Goal: Task Accomplishment & Management: Use online tool/utility

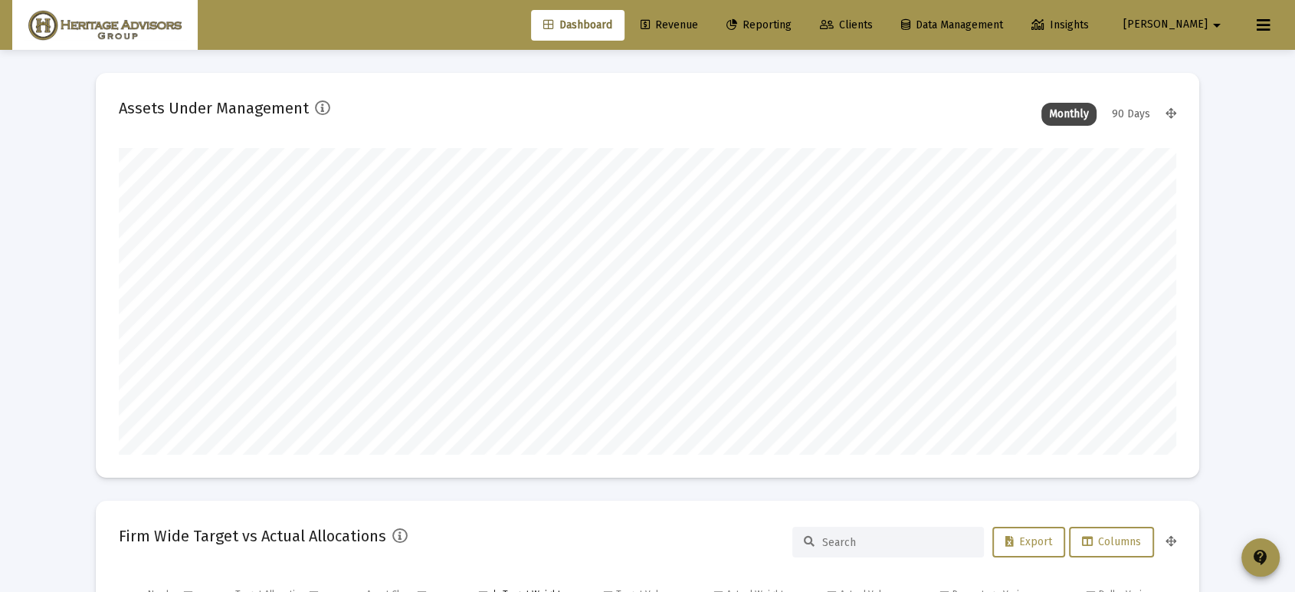
scroll to position [307, 570]
type input "[DATE]"
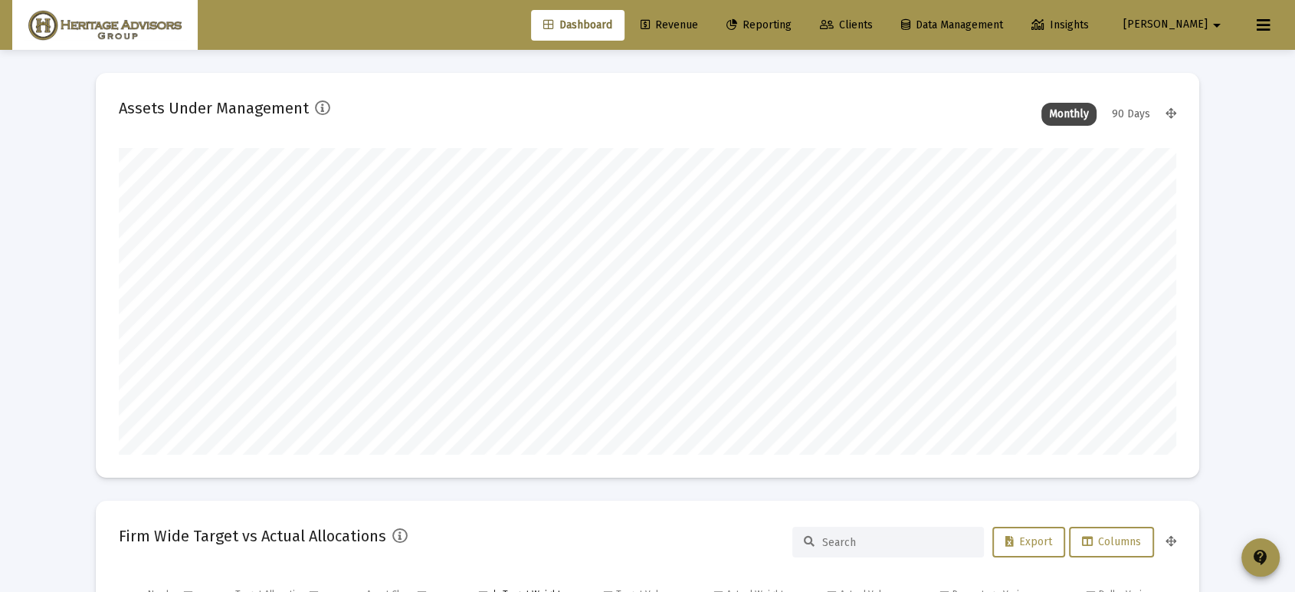
click at [785, 23] on span "Reporting" at bounding box center [759, 24] width 65 height 13
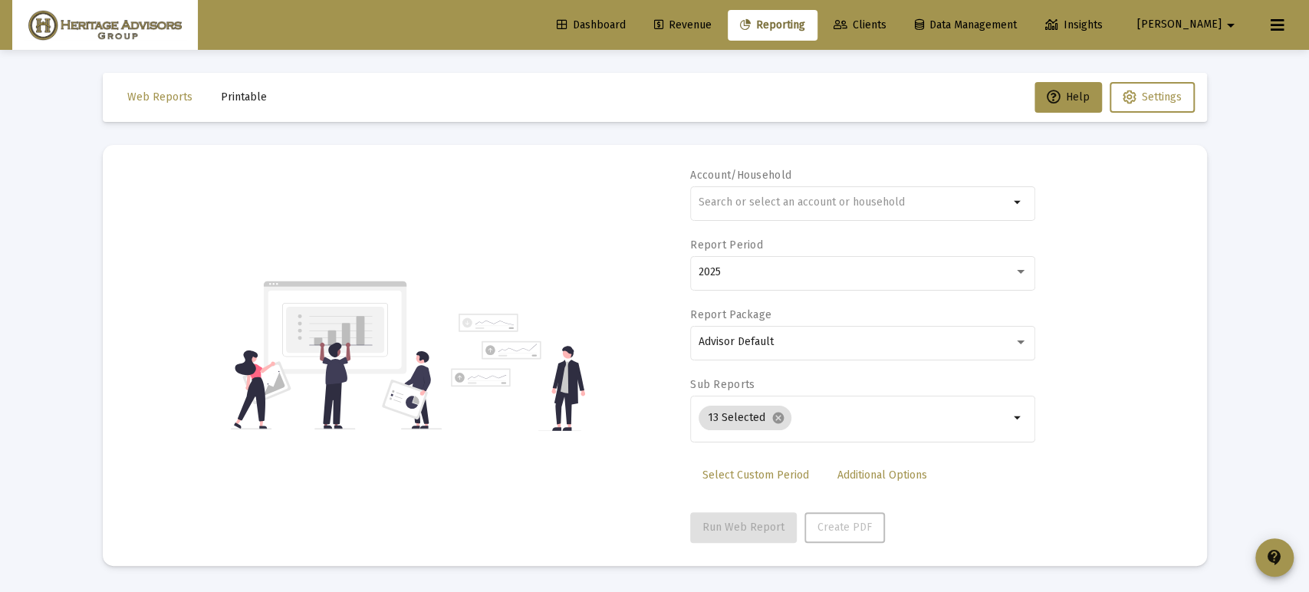
click at [711, 21] on span "Revenue" at bounding box center [682, 24] width 57 height 13
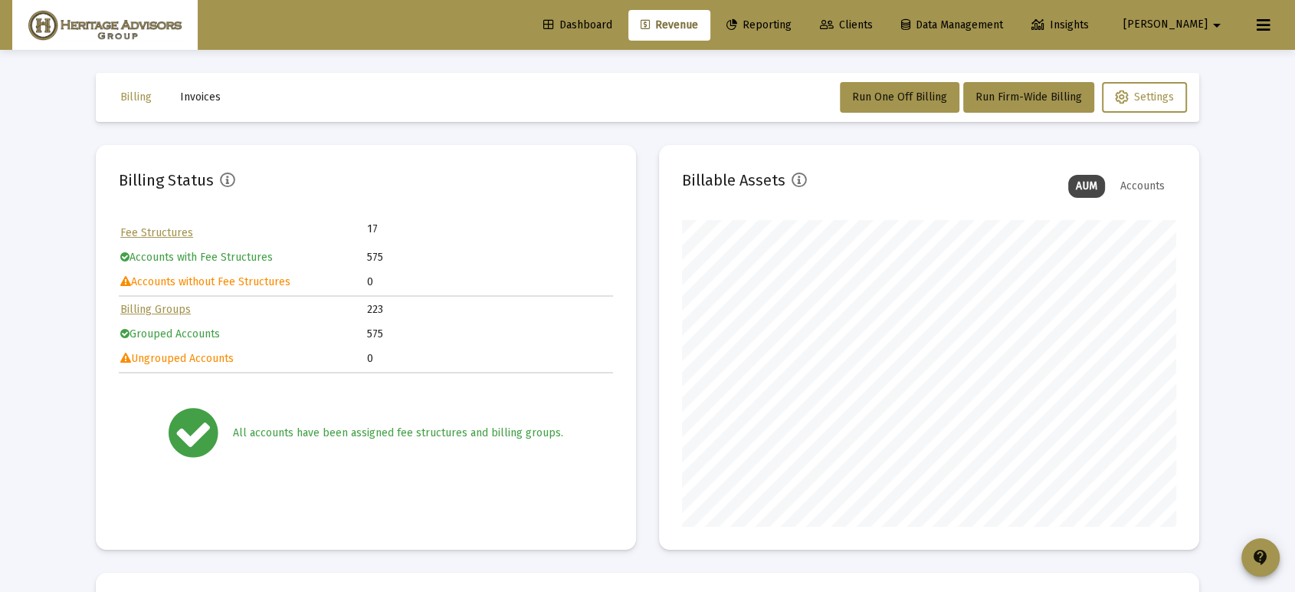
scroll to position [307, 494]
click at [888, 96] on span "Run One Off Billing" at bounding box center [899, 96] width 95 height 13
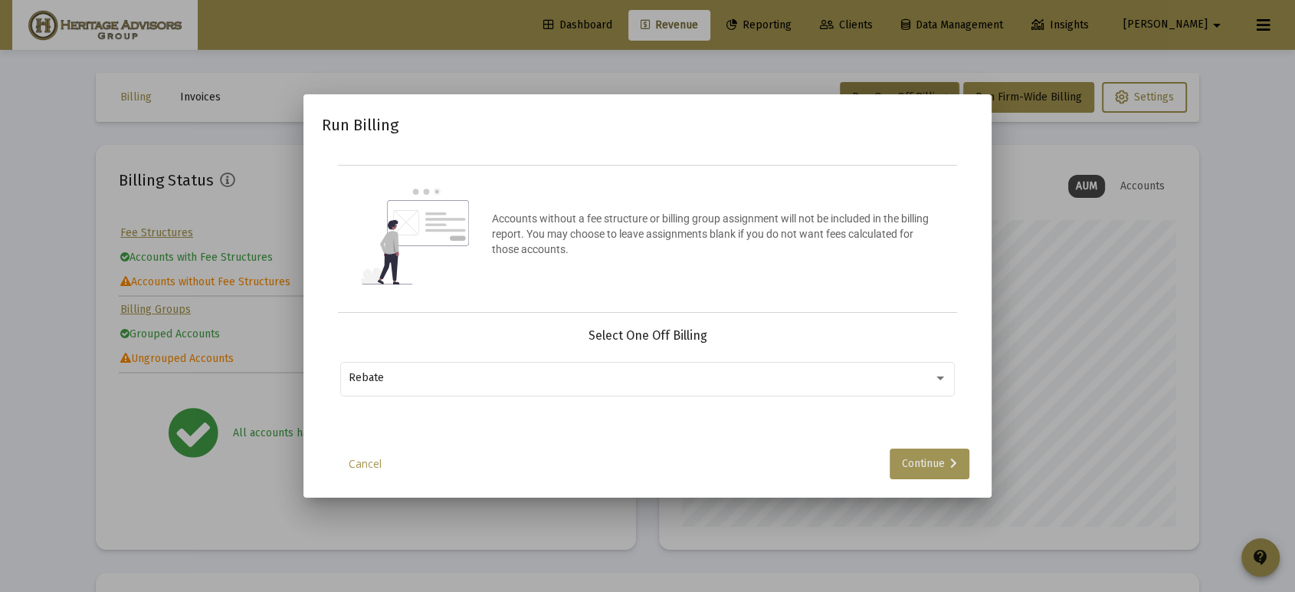
click at [932, 458] on div "Continue" at bounding box center [929, 463] width 55 height 31
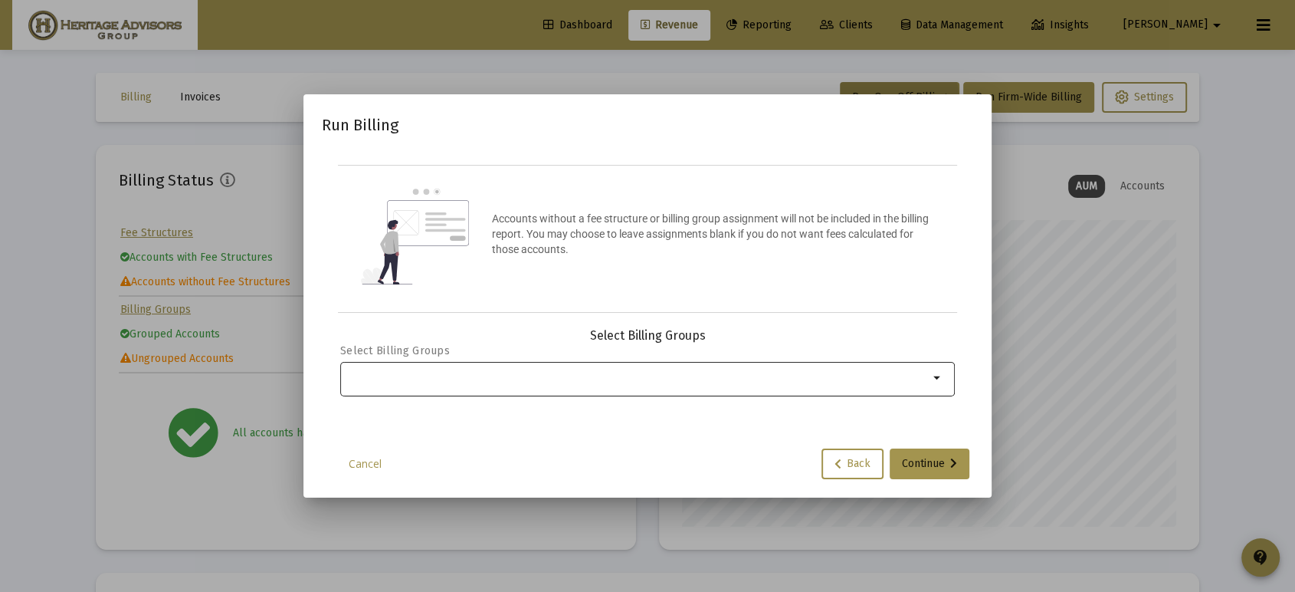
click at [696, 387] on div at bounding box center [639, 378] width 580 height 38
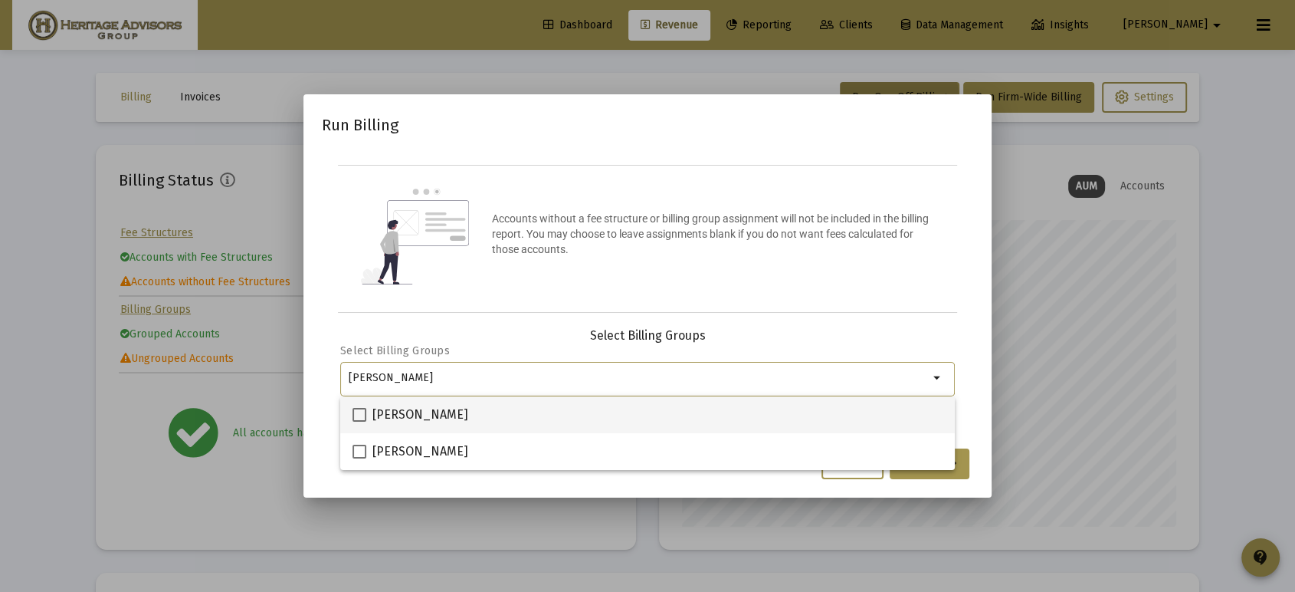
type input "[PERSON_NAME]"
click at [360, 411] on span at bounding box center [360, 415] width 14 height 14
click at [360, 422] on input "[PERSON_NAME]" at bounding box center [359, 422] width 1 height 1
checkbox input "true"
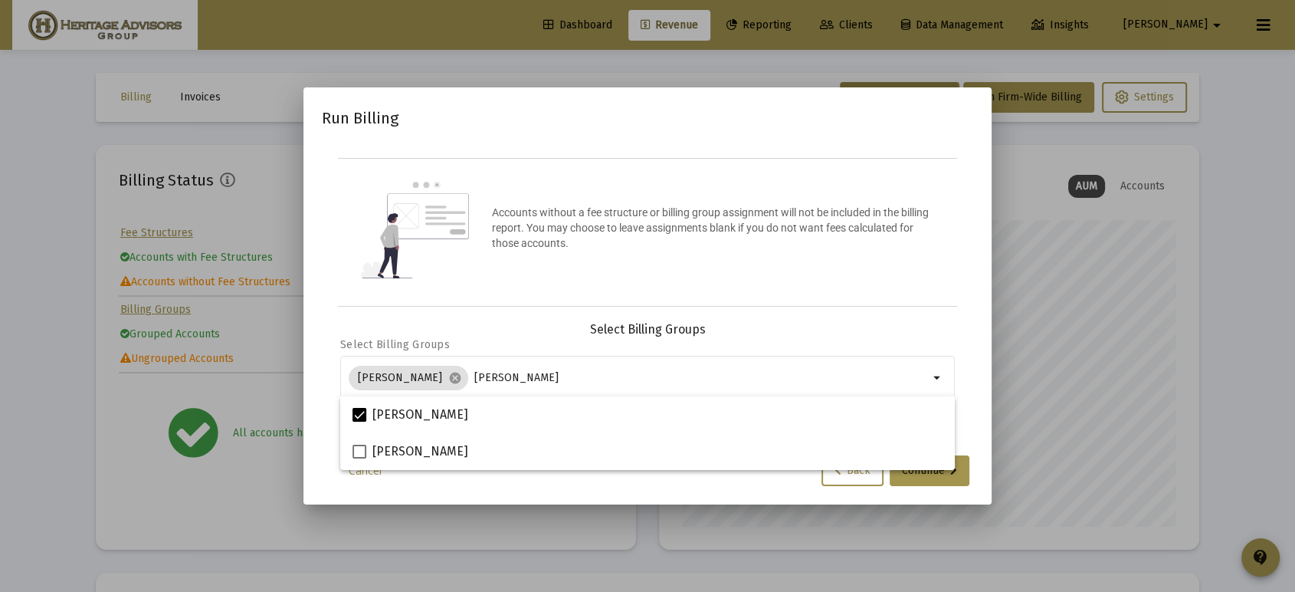
click at [974, 368] on mat-dialog-container "Run Billing Accounts without a fee structure or billing group assignment will n…" at bounding box center [648, 295] width 688 height 416
click at [932, 467] on div "Continue" at bounding box center [929, 470] width 55 height 31
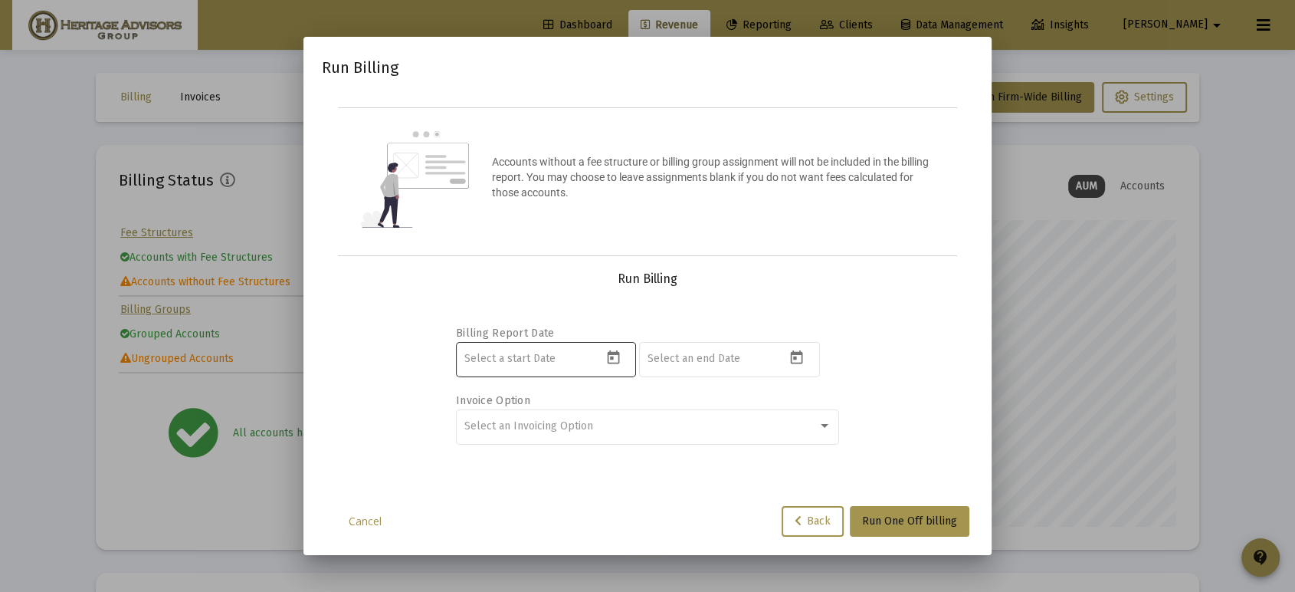
click at [497, 356] on input at bounding box center [534, 359] width 138 height 12
type input "[DATE]"
click at [487, 422] on span "Select an Invoicing Option" at bounding box center [529, 425] width 129 height 13
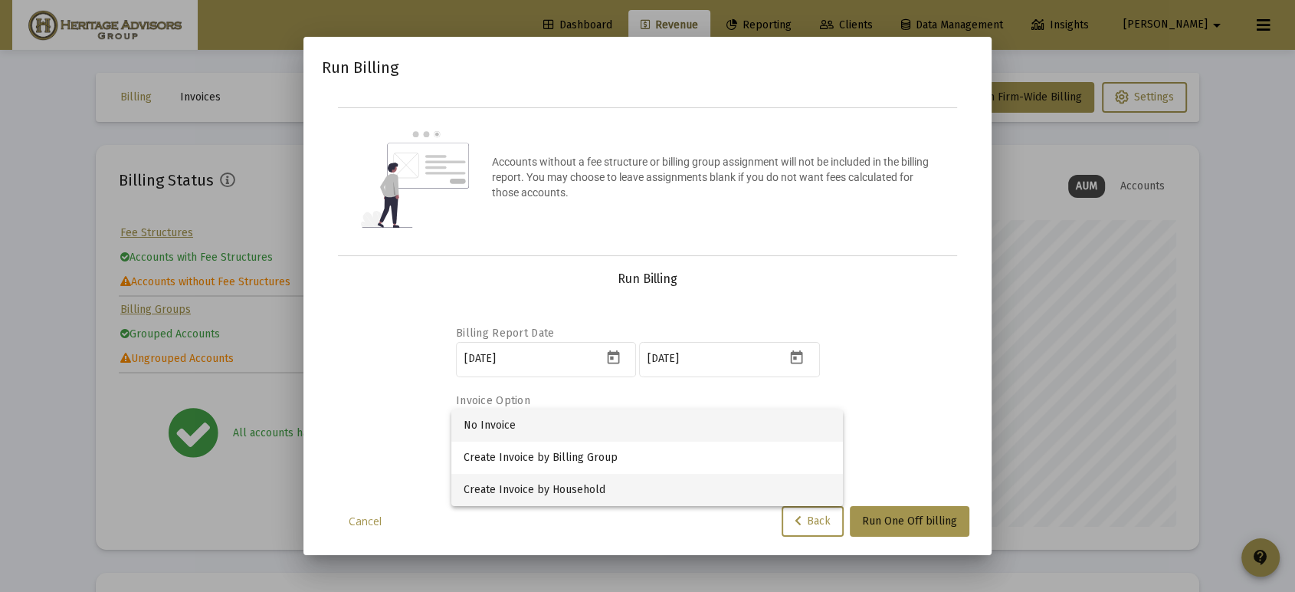
click at [557, 483] on span "Create Invoice by Household" at bounding box center [647, 490] width 367 height 32
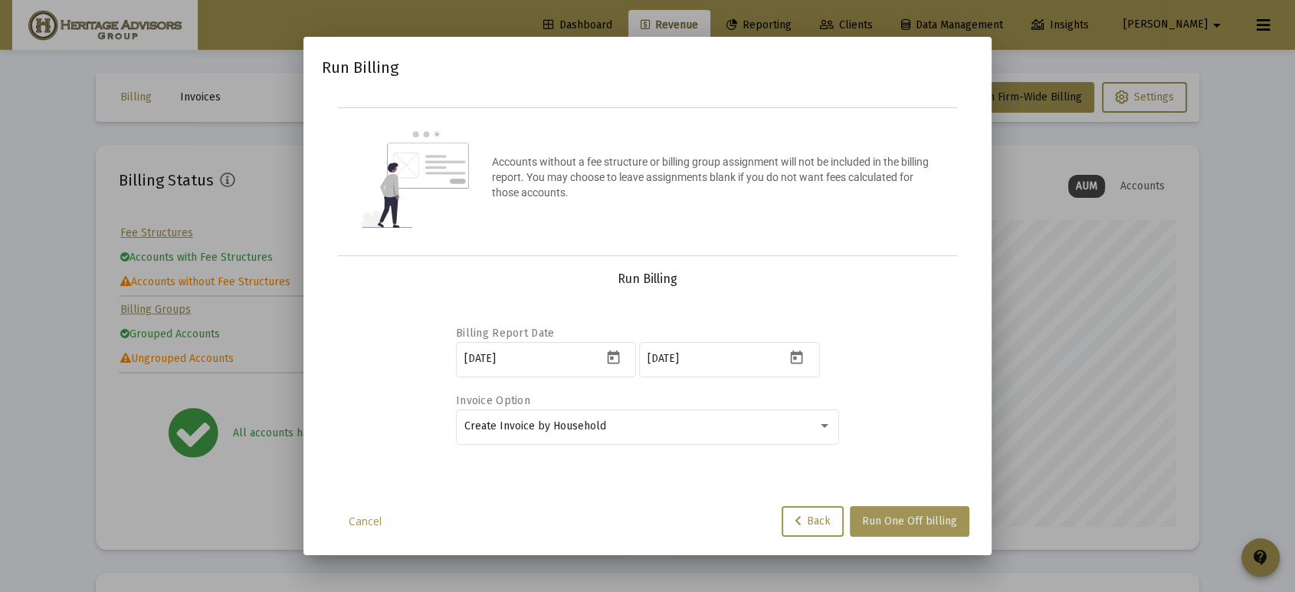
click at [921, 517] on span "Run One Off billing" at bounding box center [909, 520] width 95 height 13
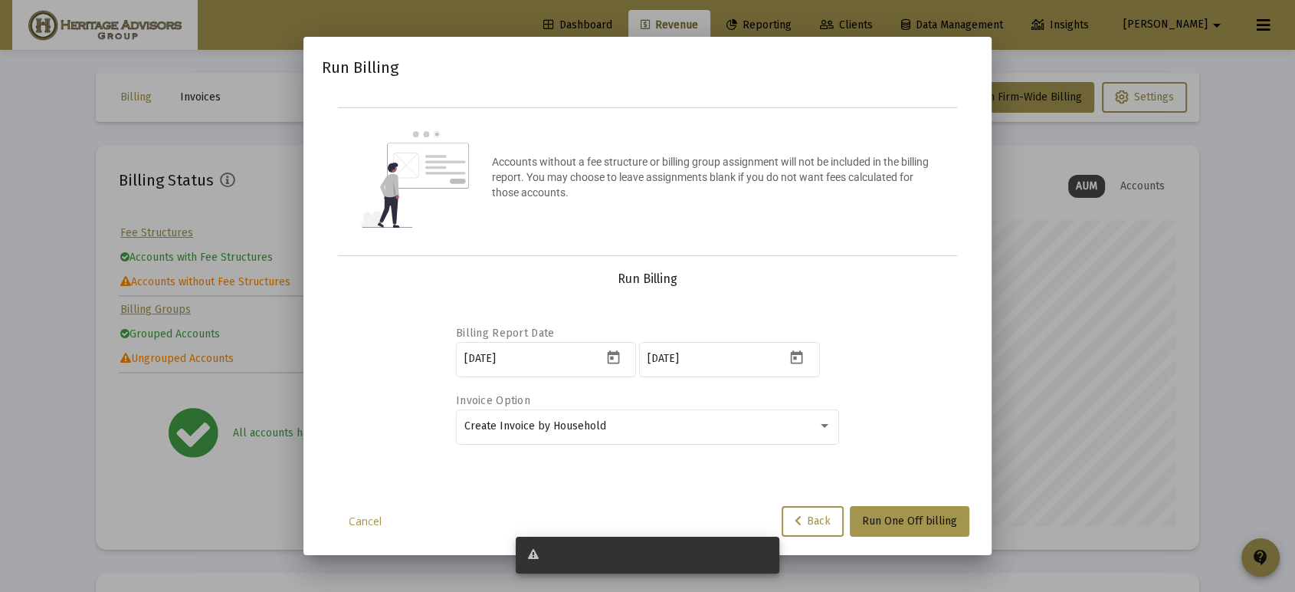
click at [736, 553] on div at bounding box center [647, 554] width 239 height 15
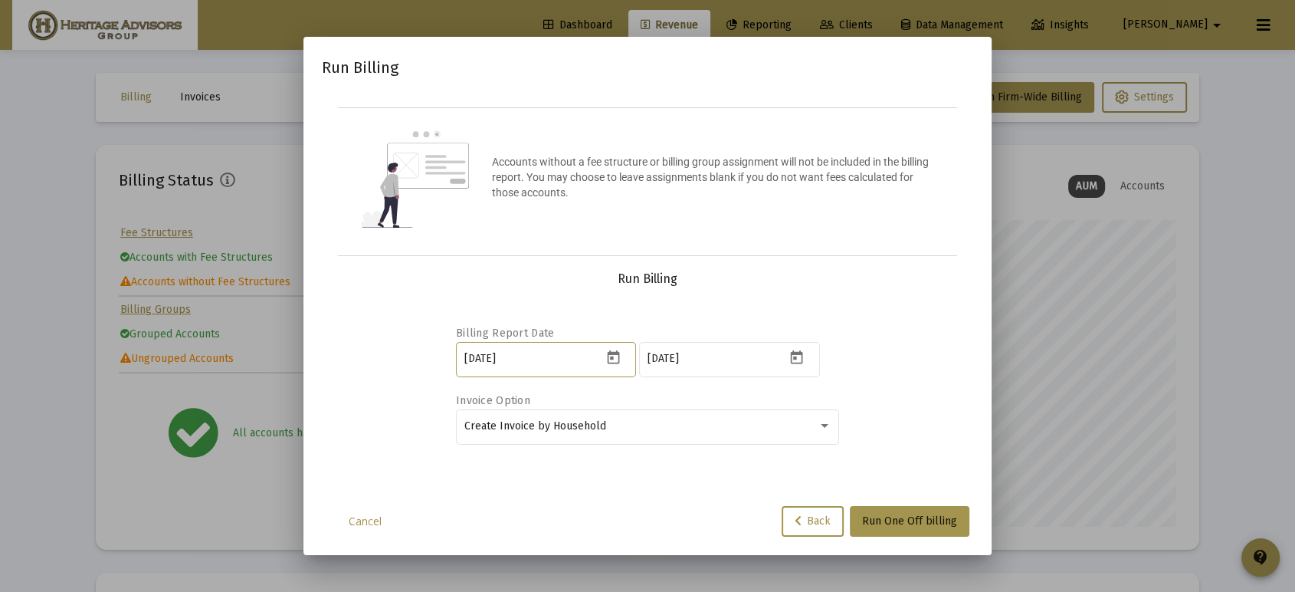
drag, startPoint x: 546, startPoint y: 362, endPoint x: 402, endPoint y: 350, distance: 143.8
click at [402, 350] on div "Billing Report Date [DATE] [DATE] Invoice Option Create Invoice by Household" at bounding box center [647, 383] width 615 height 192
click at [631, 427] on div "Create Invoice by Household" at bounding box center [641, 426] width 353 height 12
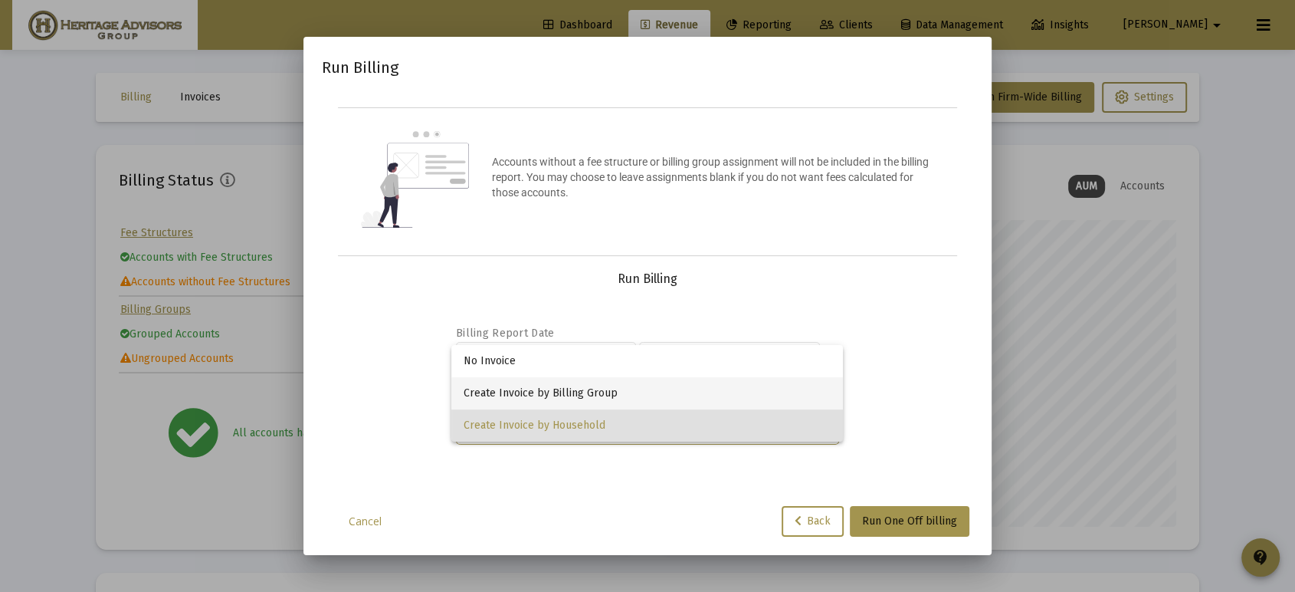
click at [589, 396] on span "Create Invoice by Billing Group" at bounding box center [647, 393] width 367 height 32
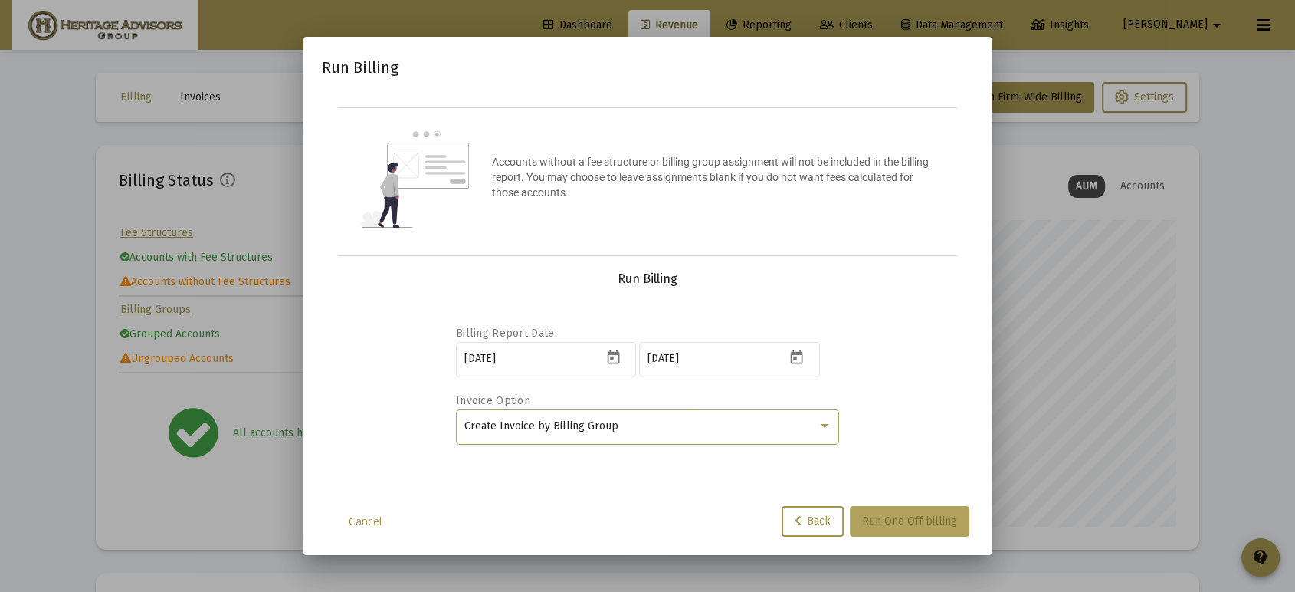
click at [906, 520] on span "Run One Off billing" at bounding box center [909, 520] width 95 height 13
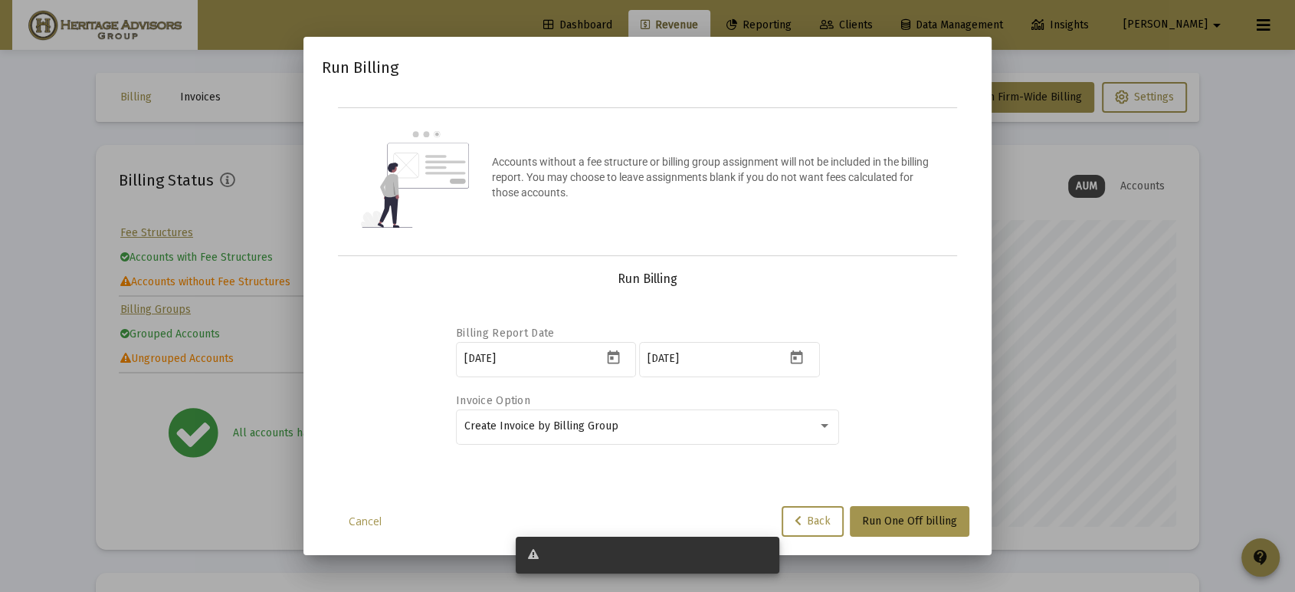
click at [650, 550] on div at bounding box center [647, 554] width 239 height 15
click at [622, 359] on button "Open calendar" at bounding box center [614, 357] width 22 height 22
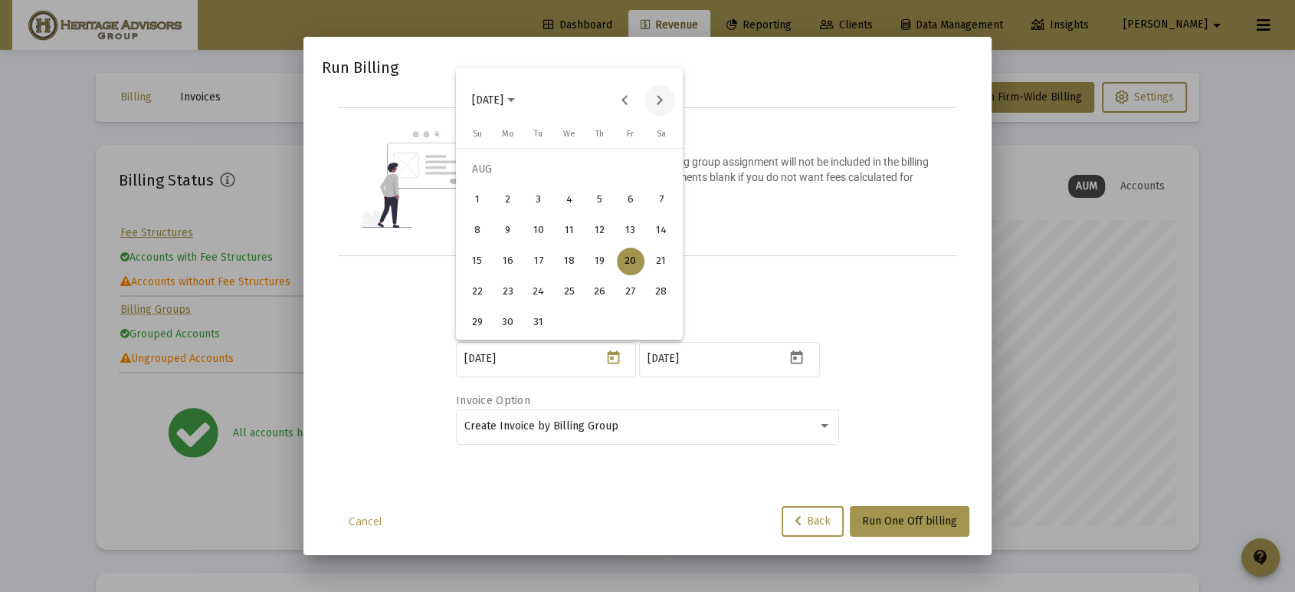
click at [652, 97] on button "Next month" at bounding box center [660, 100] width 31 height 31
click at [515, 106] on span "[DATE]" at bounding box center [493, 100] width 43 height 13
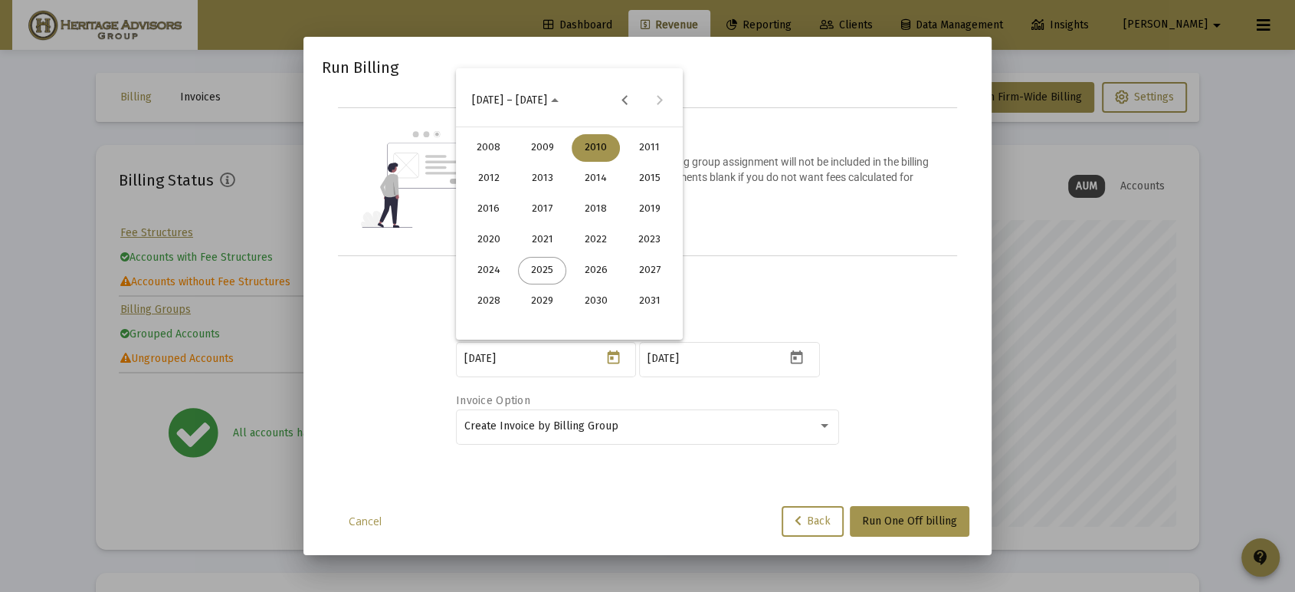
click at [553, 259] on div "2025" at bounding box center [542, 271] width 48 height 28
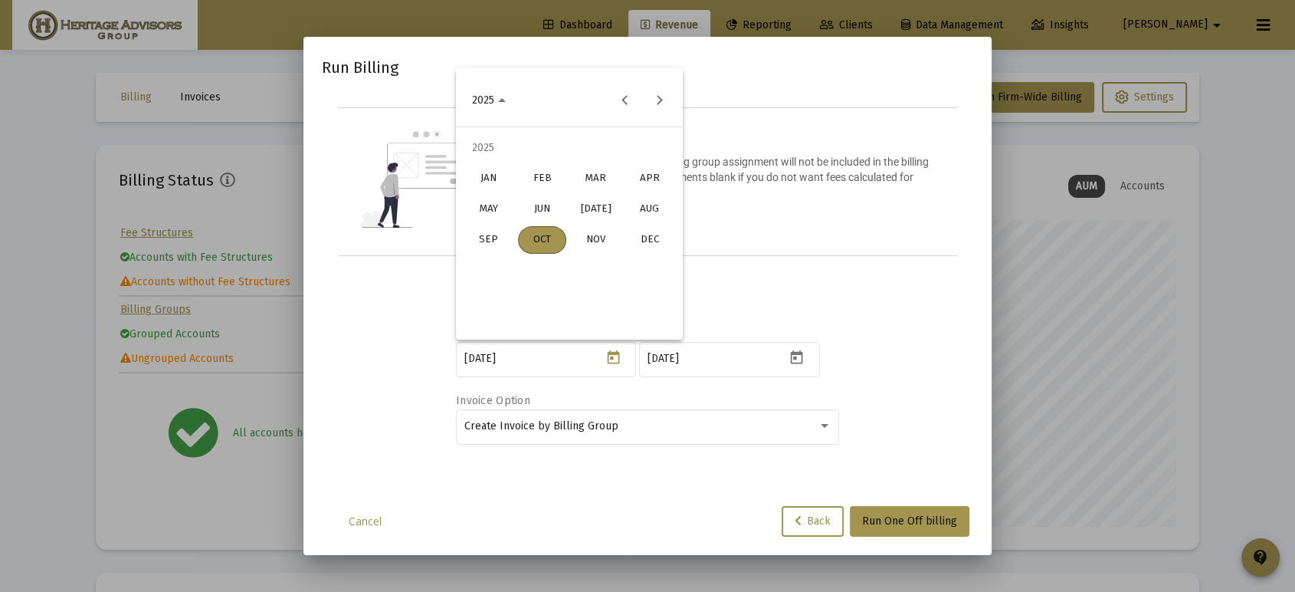
click at [546, 236] on div "OCT" at bounding box center [542, 240] width 48 height 28
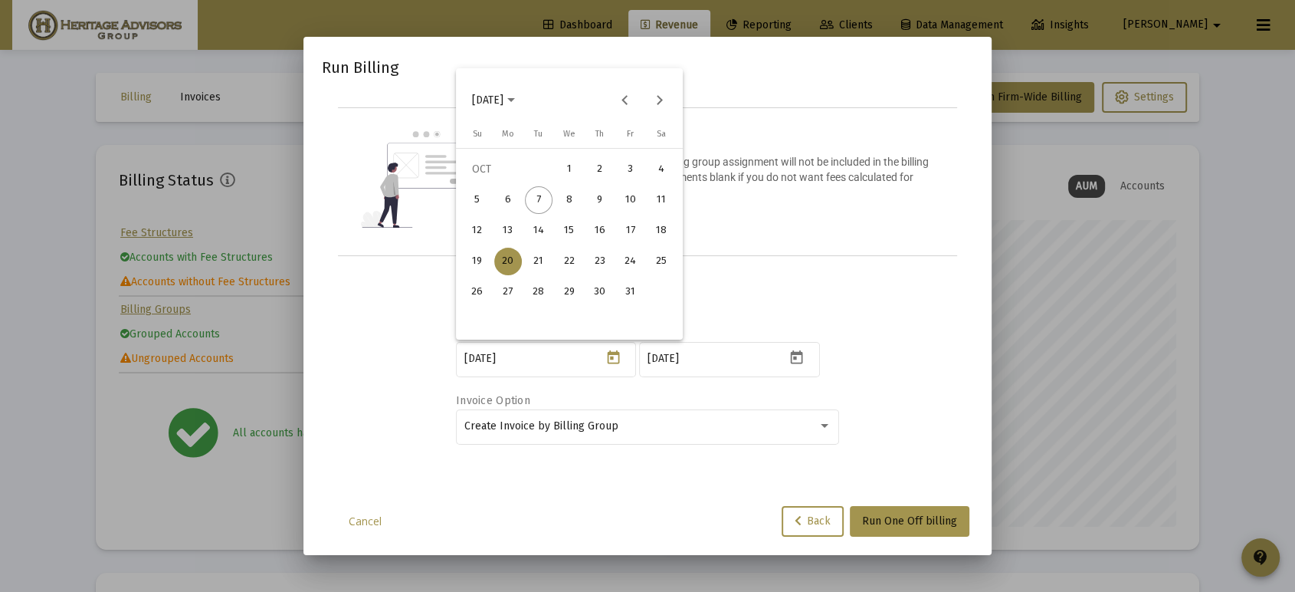
click at [536, 204] on div "7" at bounding box center [539, 200] width 28 height 28
type input "[DATE]"
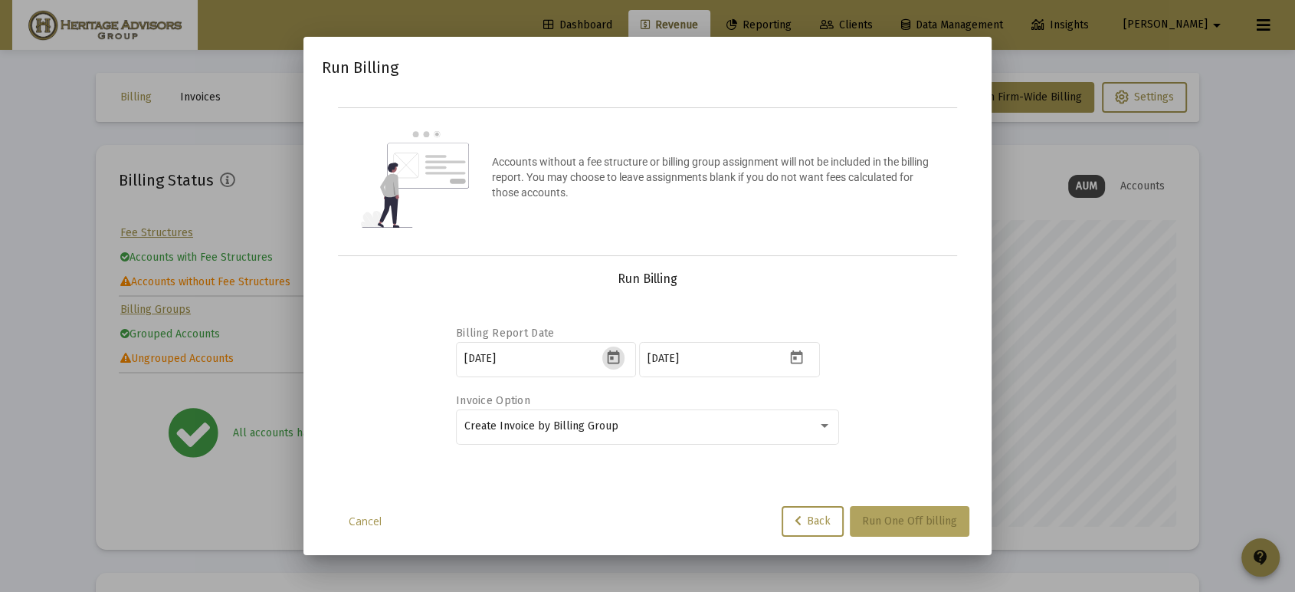
click at [916, 511] on button "Run One Off billing" at bounding box center [910, 521] width 120 height 31
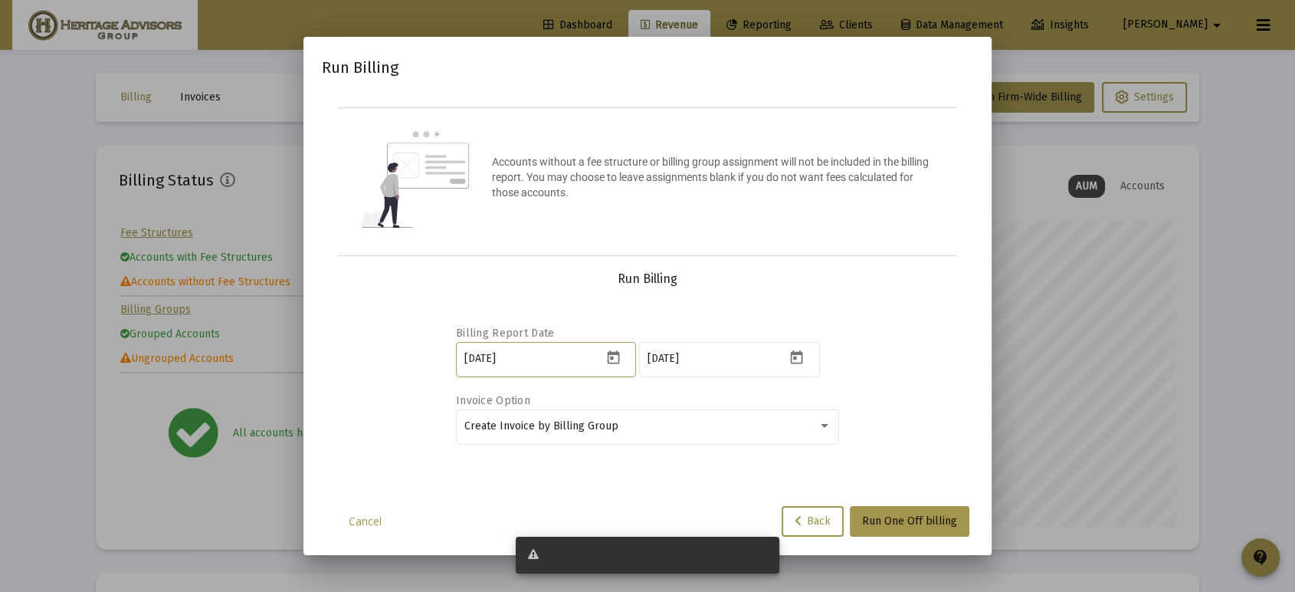
click at [537, 356] on input "[DATE]" at bounding box center [534, 359] width 138 height 12
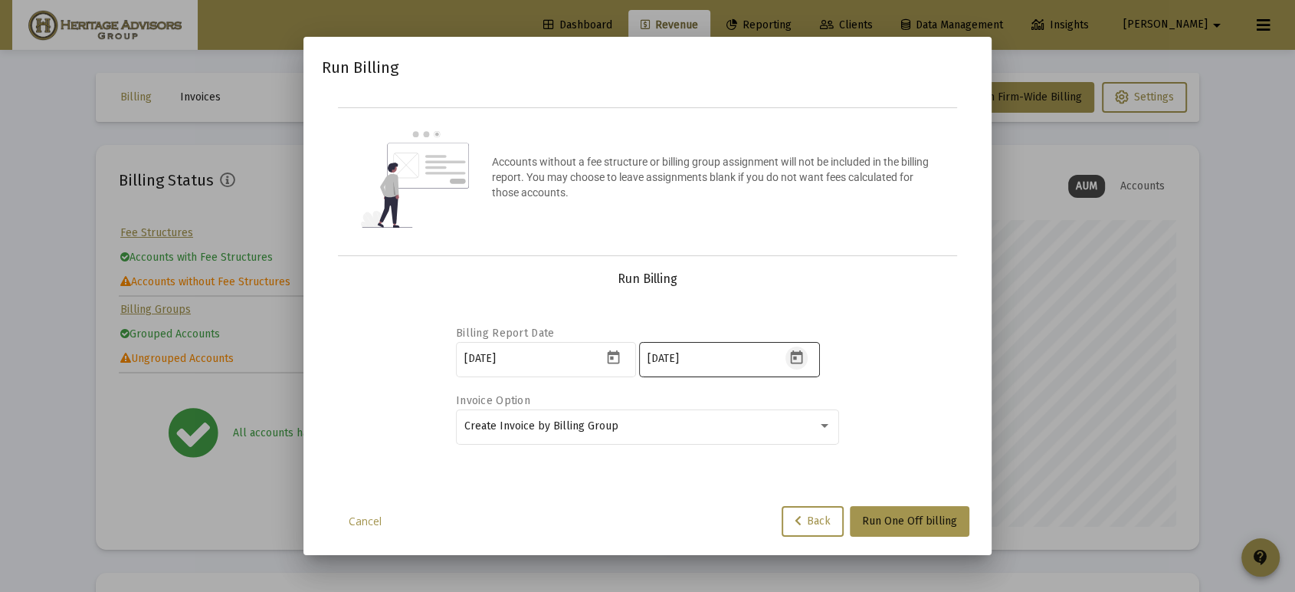
click at [796, 354] on icon "Open calendar" at bounding box center [797, 358] width 16 height 16
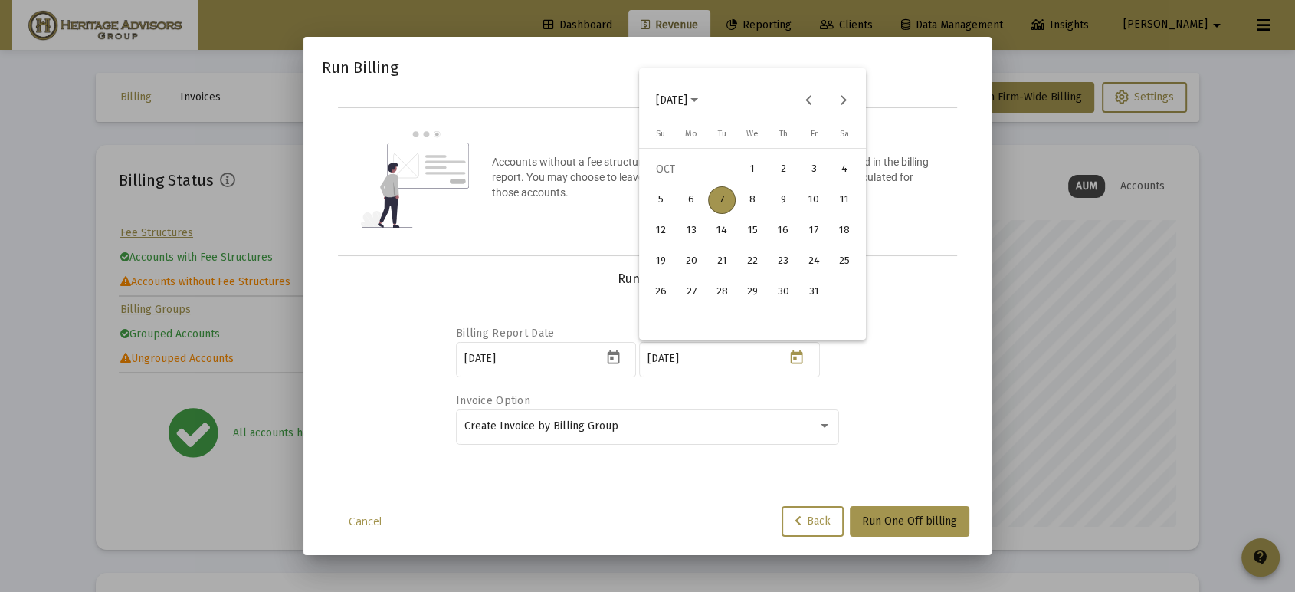
click at [856, 90] on div "[DATE]" at bounding box center [752, 100] width 219 height 31
click at [849, 92] on button "Next month" at bounding box center [843, 100] width 31 height 31
click at [763, 316] on div "31" at bounding box center [753, 323] width 28 height 28
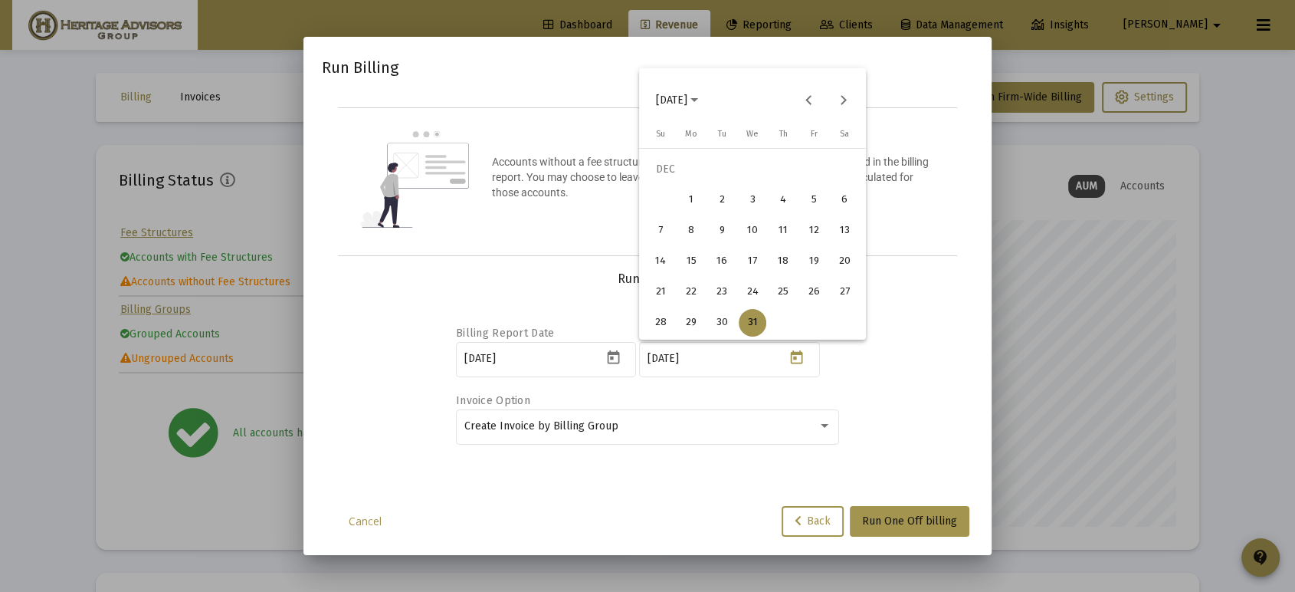
type input "[DATE]"
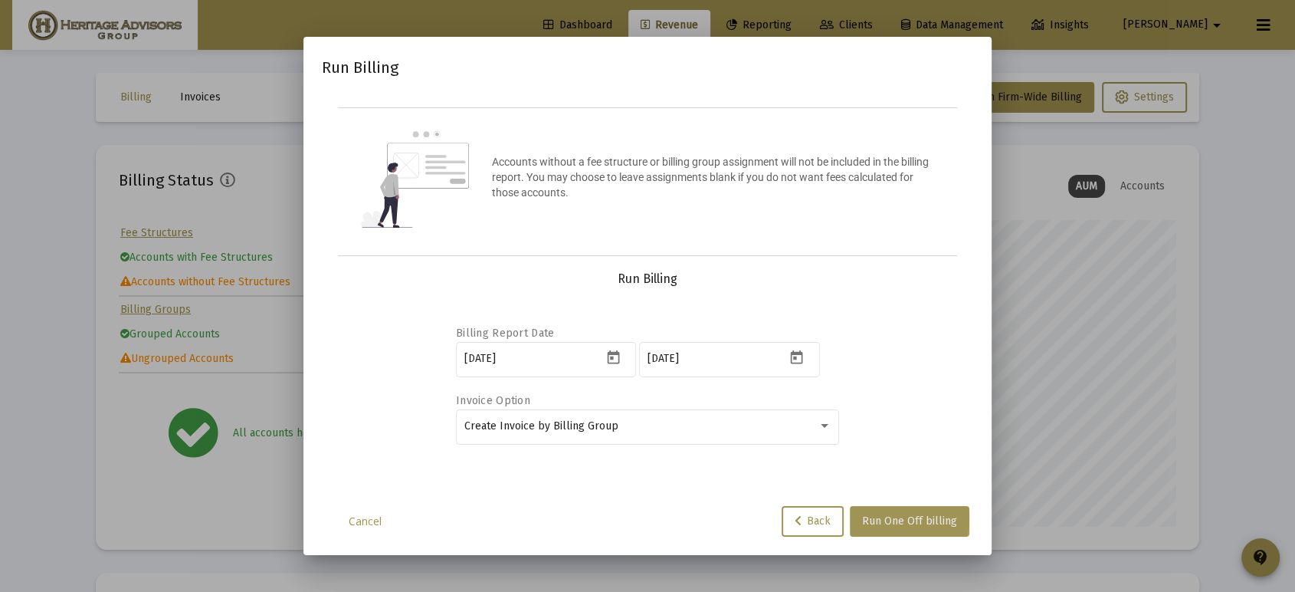
click at [905, 517] on span "Run One Off billing" at bounding box center [909, 520] width 95 height 13
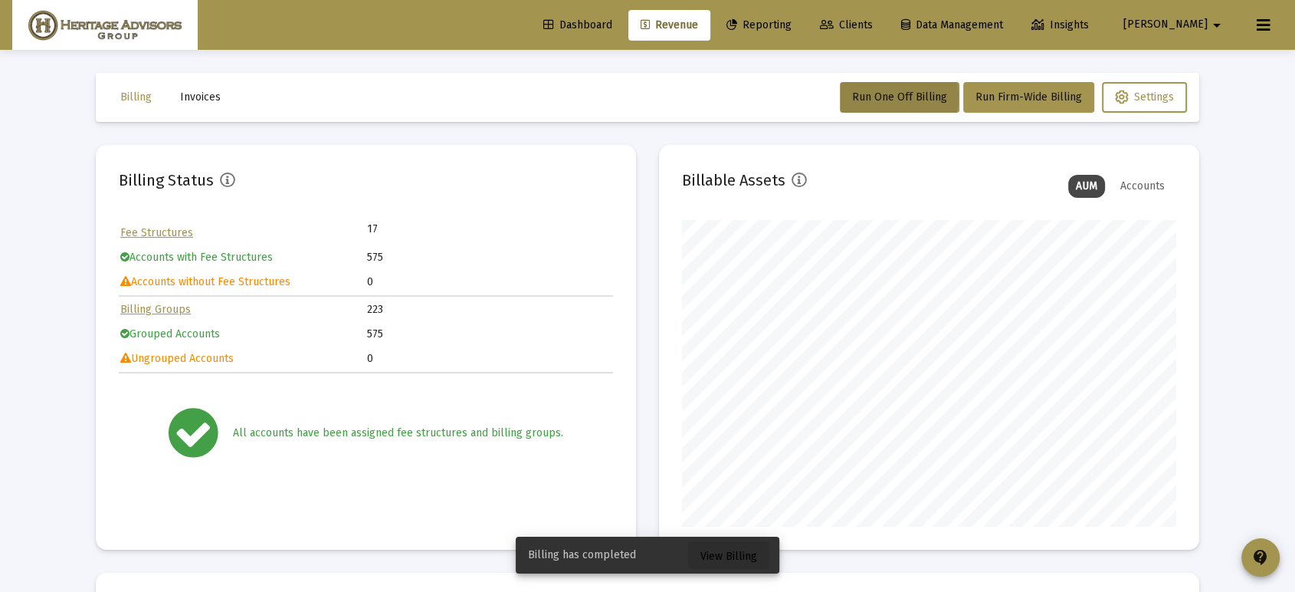
click at [739, 558] on span "View Billing" at bounding box center [729, 556] width 57 height 13
